Goal: Obtain resource: Download file/media

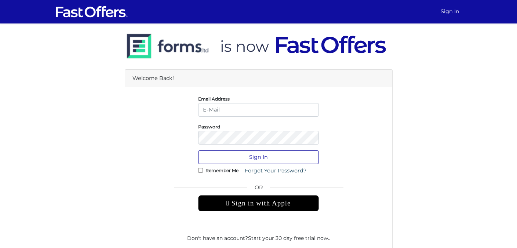
type input "[EMAIL_ADDRESS][DOMAIN_NAME]"
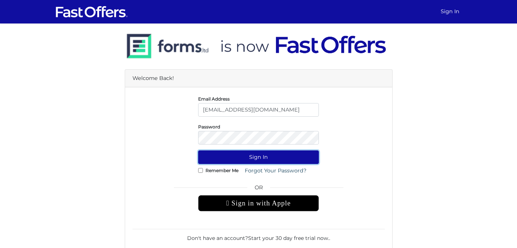
click at [278, 156] on button "Sign In" at bounding box center [258, 158] width 121 height 14
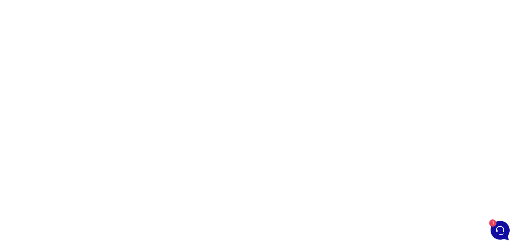
scroll to position [90, 0]
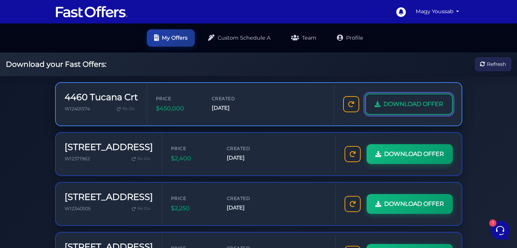
click at [401, 104] on span "DOWNLOAD OFFER" at bounding box center [414, 104] width 60 height 10
